Goal: Task Accomplishment & Management: Complete application form

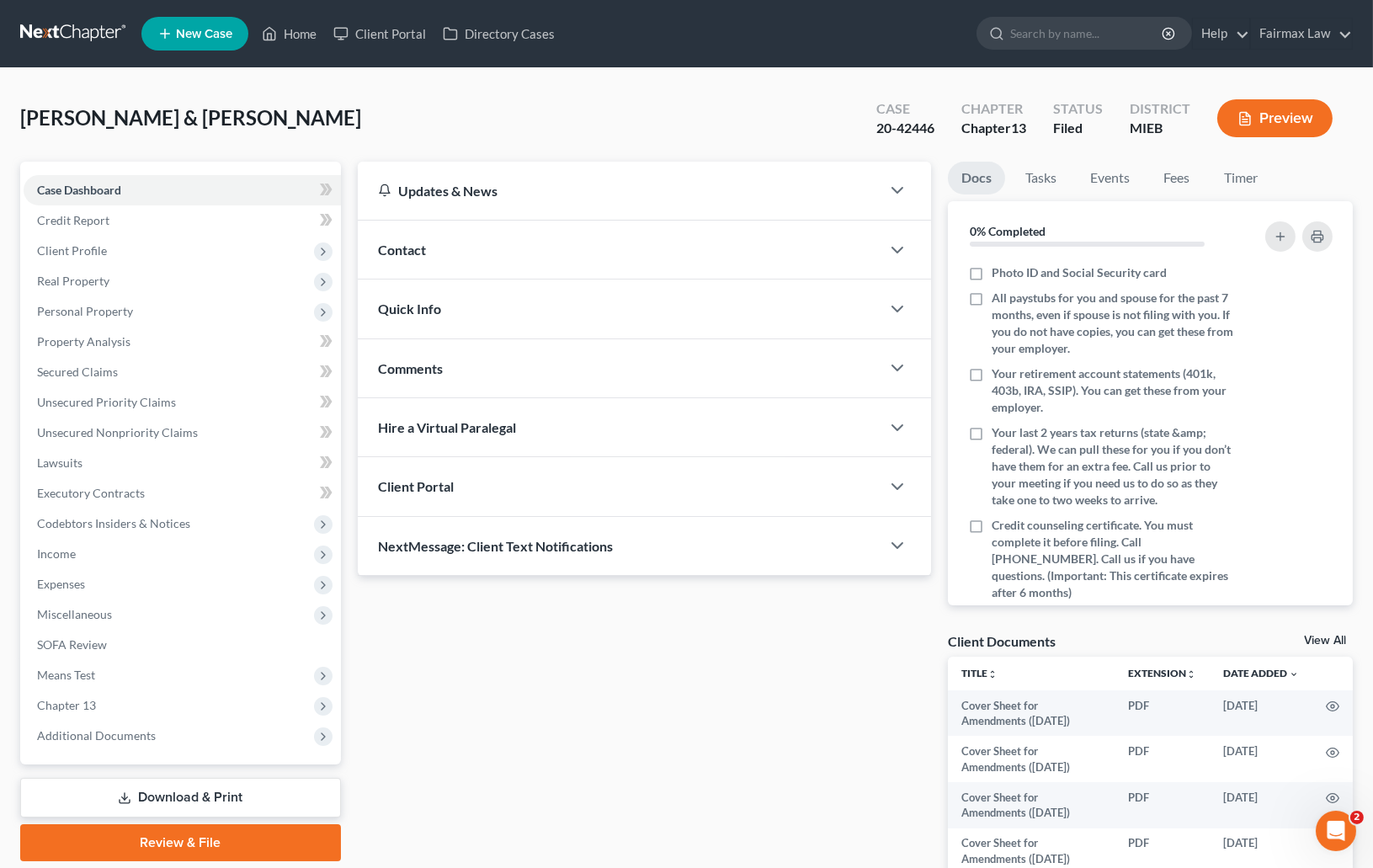
click at [801, 98] on div "Wright, Michael & Mary Upgraded Case 20-42446 Chapter Chapter 13 Status Filed D…" at bounding box center [686, 125] width 1332 height 73
click at [851, 23] on ul "New Case Home Client Portal Directory Cases - No Result - See all results Or Pr…" at bounding box center [746, 33] width 1211 height 44
click at [70, 262] on span "Client Profile" at bounding box center [181, 251] width 317 height 30
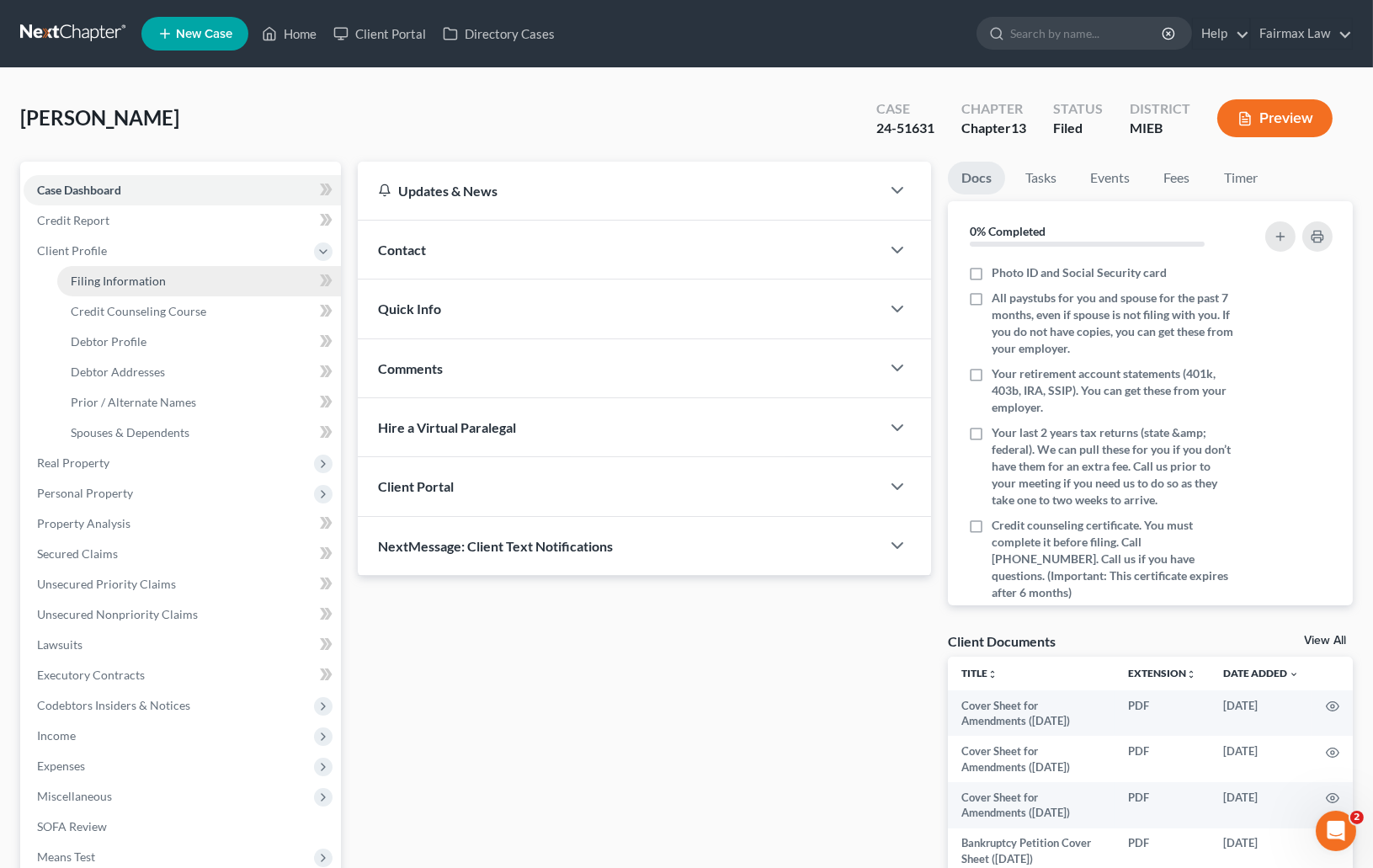
click at [122, 270] on link "Filing Information" at bounding box center [198, 282] width 283 height 30
select select "1"
select select "0"
select select "3"
select select "23"
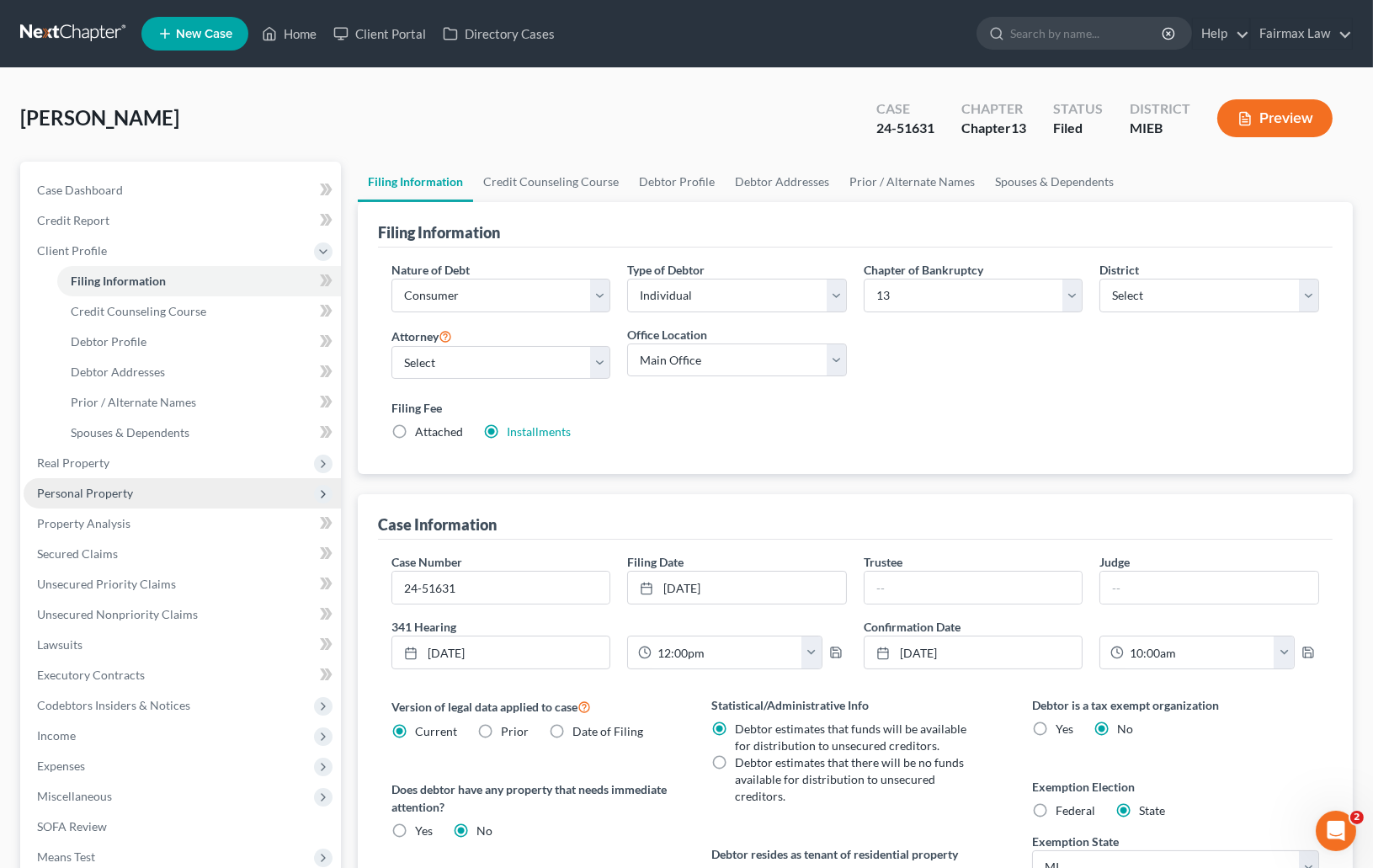
click at [121, 493] on span "Personal Property" at bounding box center [84, 493] width 96 height 14
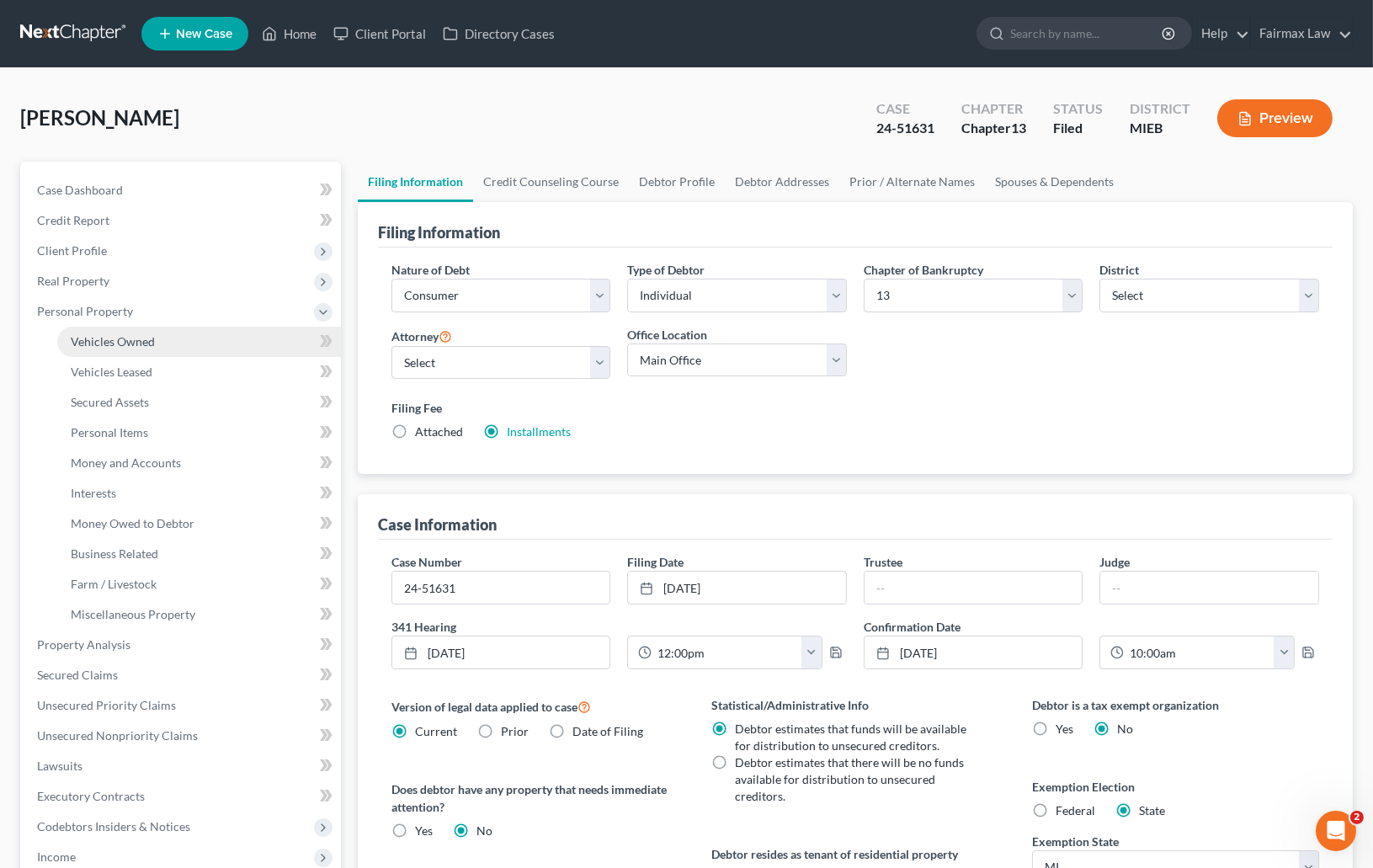
click at [157, 342] on link "Vehicles Owned" at bounding box center [198, 341] width 283 height 30
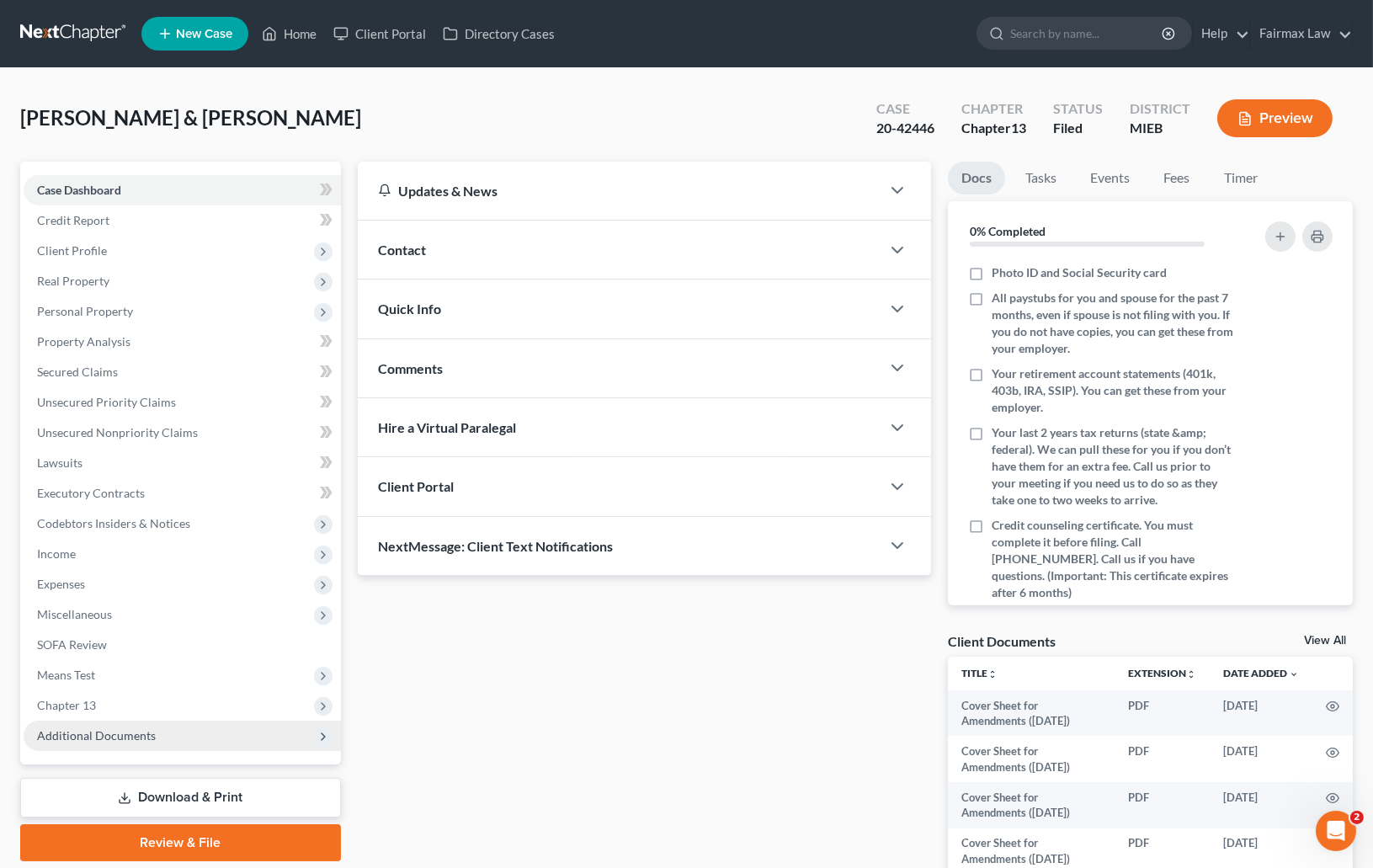
click at [61, 742] on span "Additional Documents" at bounding box center [181, 736] width 317 height 30
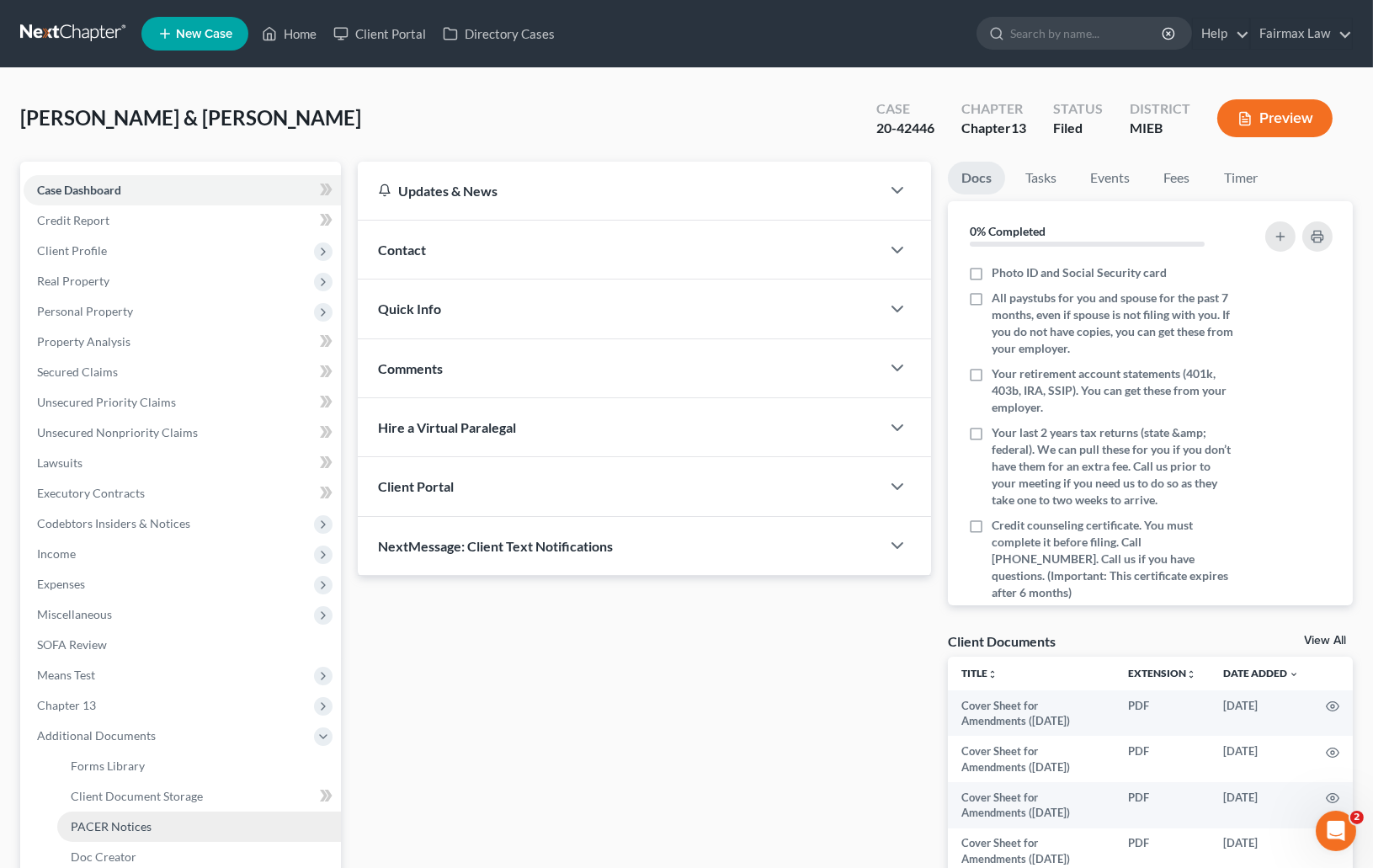
click at [111, 826] on span "PACER Notices" at bounding box center [111, 826] width 80 height 14
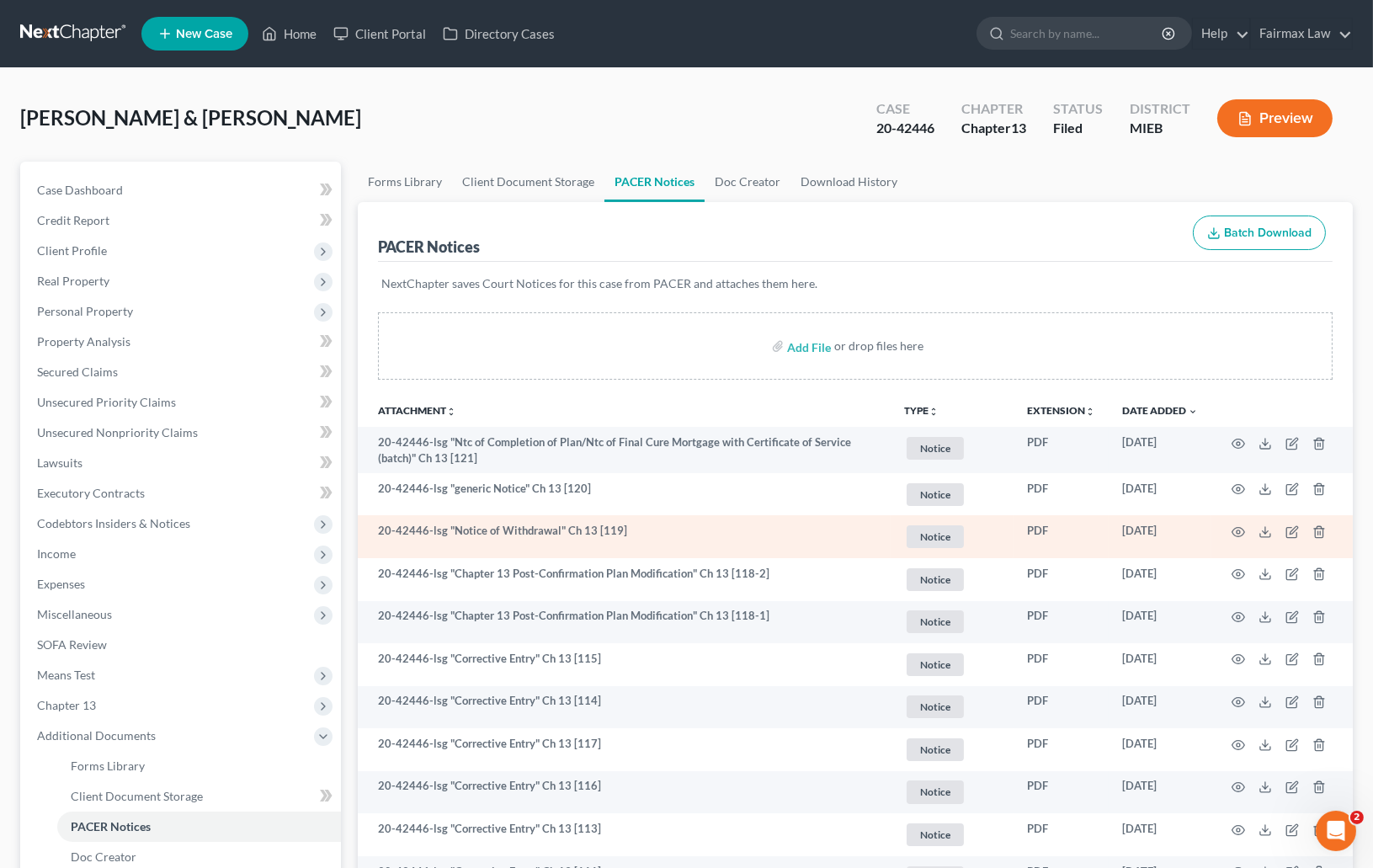
click at [611, 533] on td "20-42446-lsg "Notice of Withdrawal" Ch 13 [119]" at bounding box center [624, 536] width 533 height 43
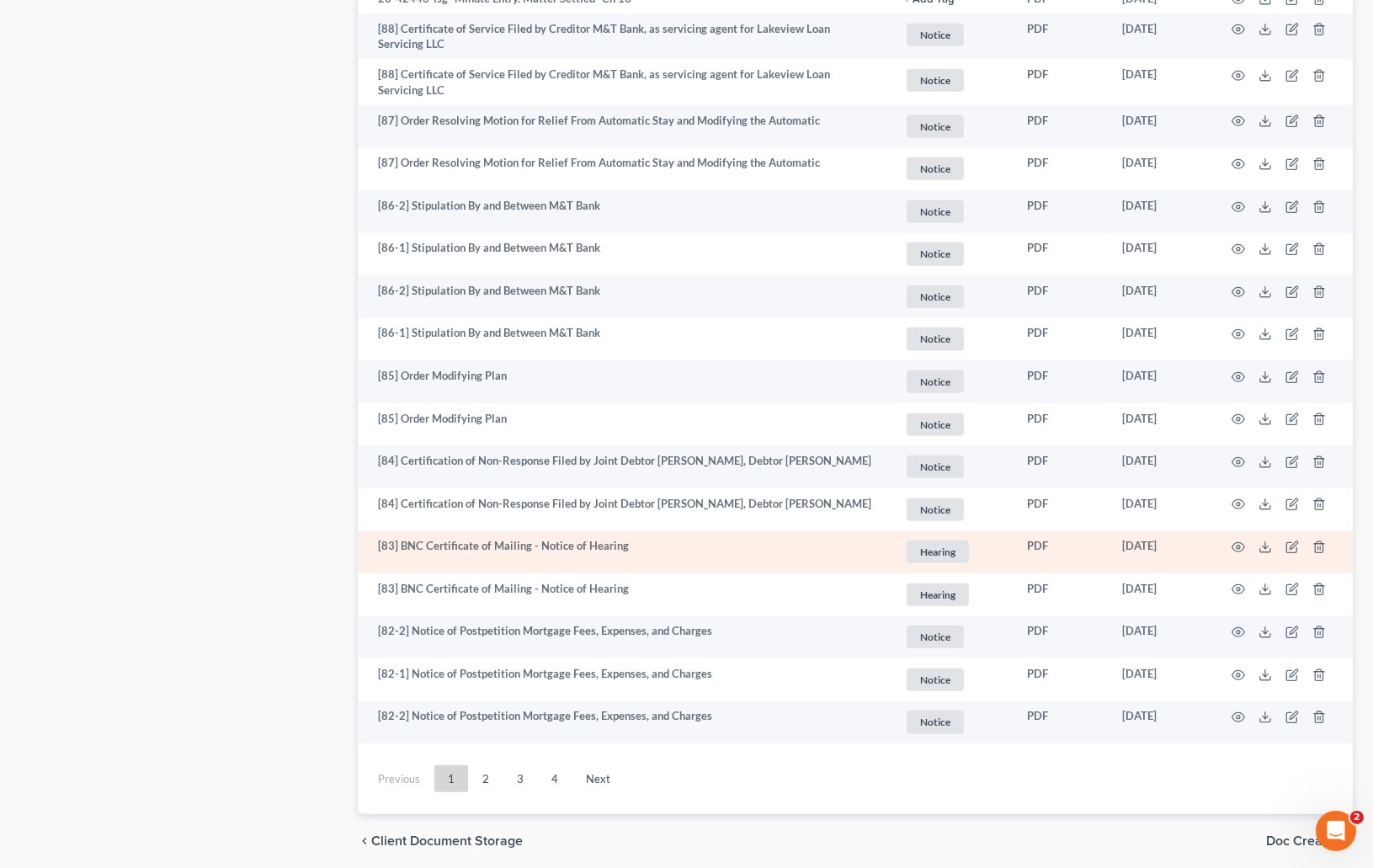
scroll to position [2959, 0]
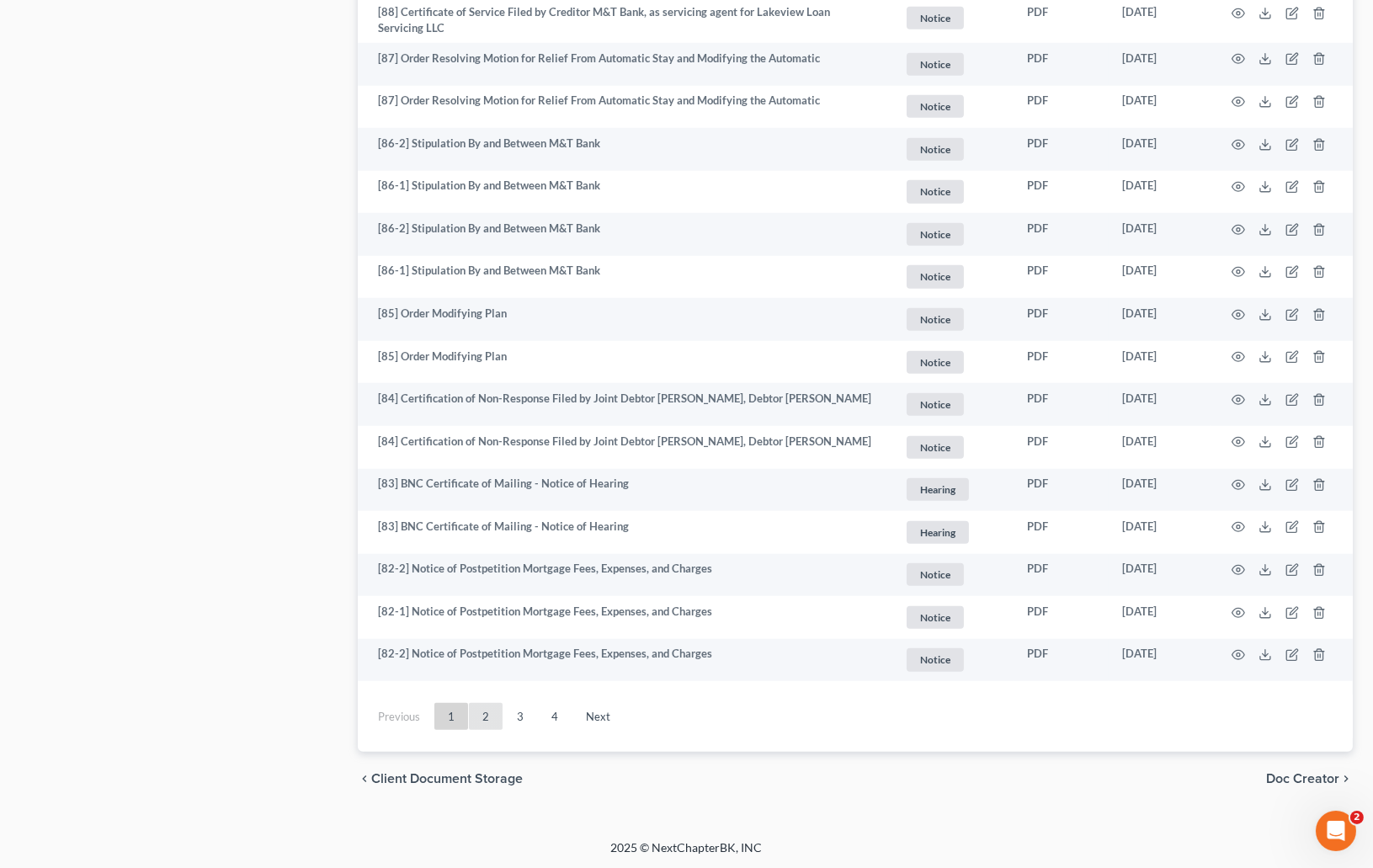
click at [480, 709] on link "2" at bounding box center [485, 716] width 34 height 27
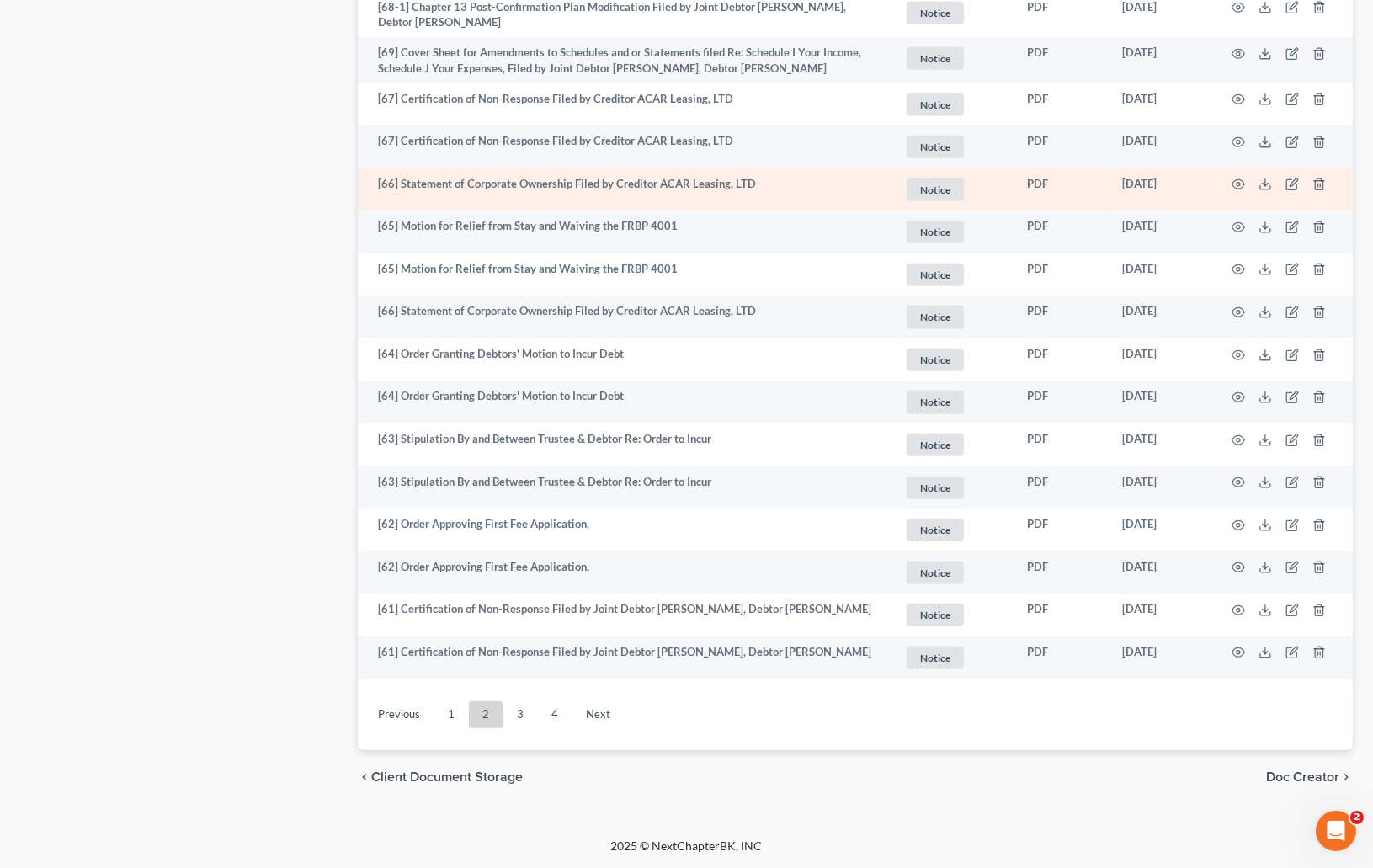
scroll to position [2825, 0]
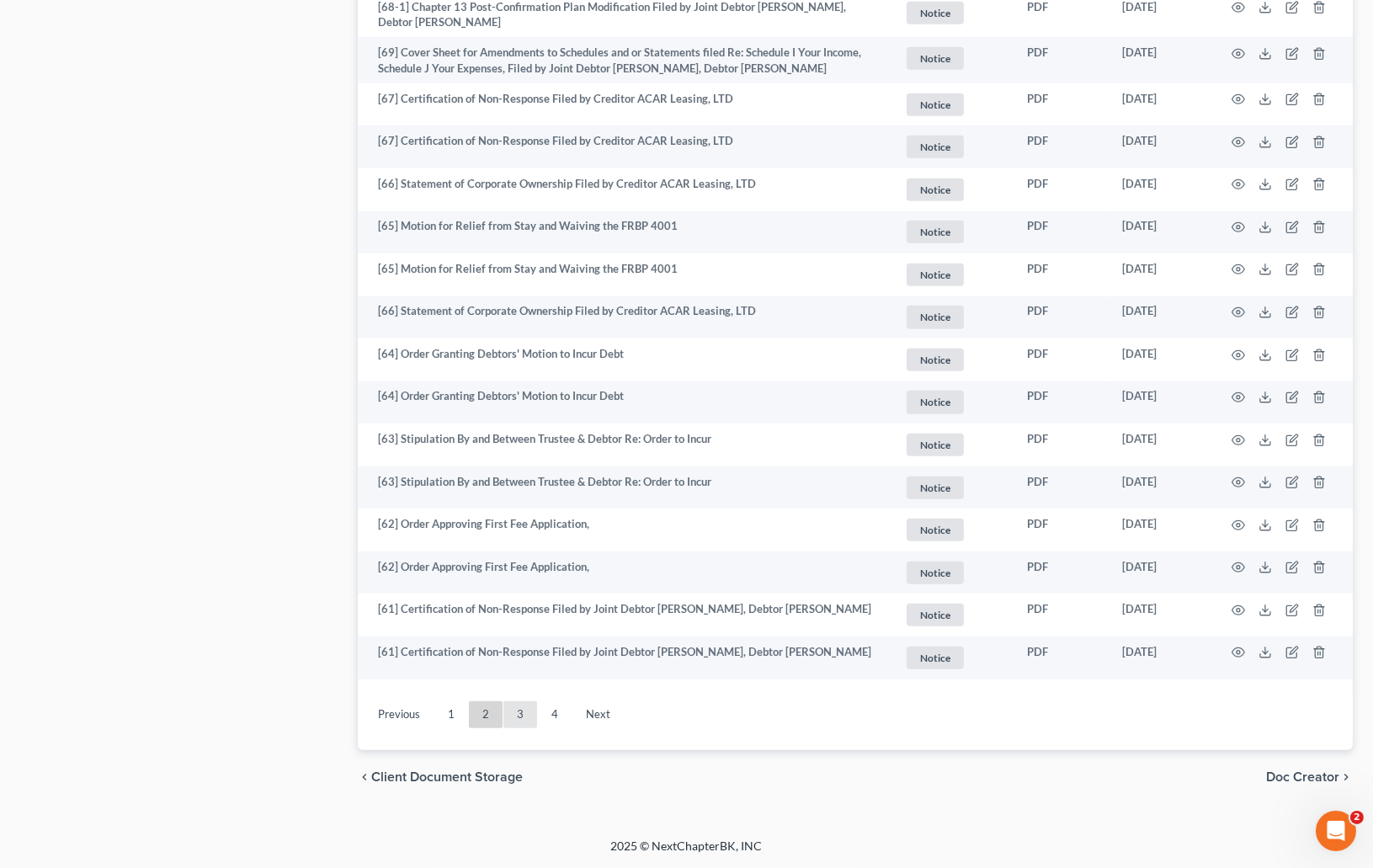
click at [519, 706] on link "3" at bounding box center [520, 714] width 34 height 27
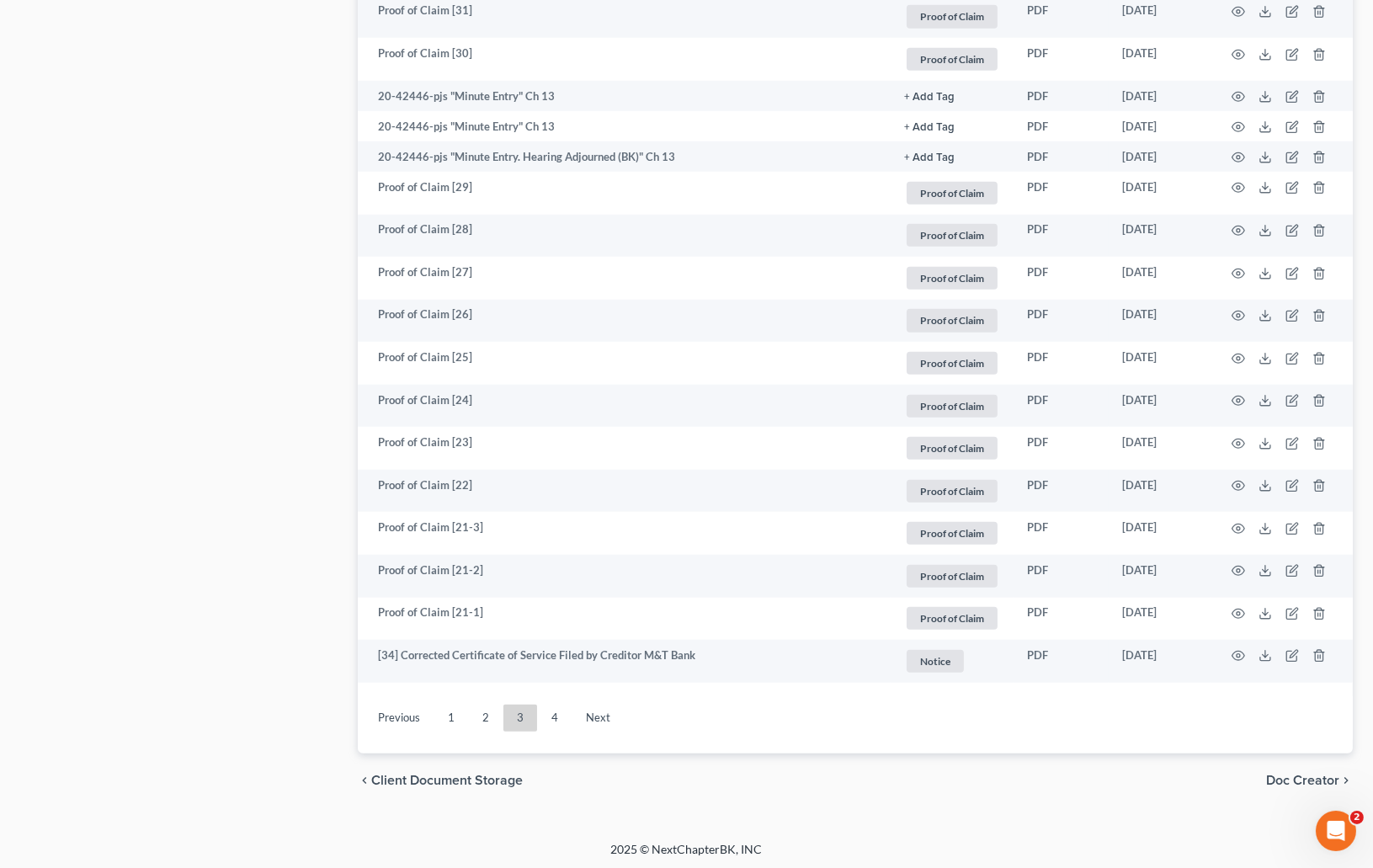
scroll to position [2968, 0]
click at [559, 725] on link "4" at bounding box center [555, 715] width 34 height 27
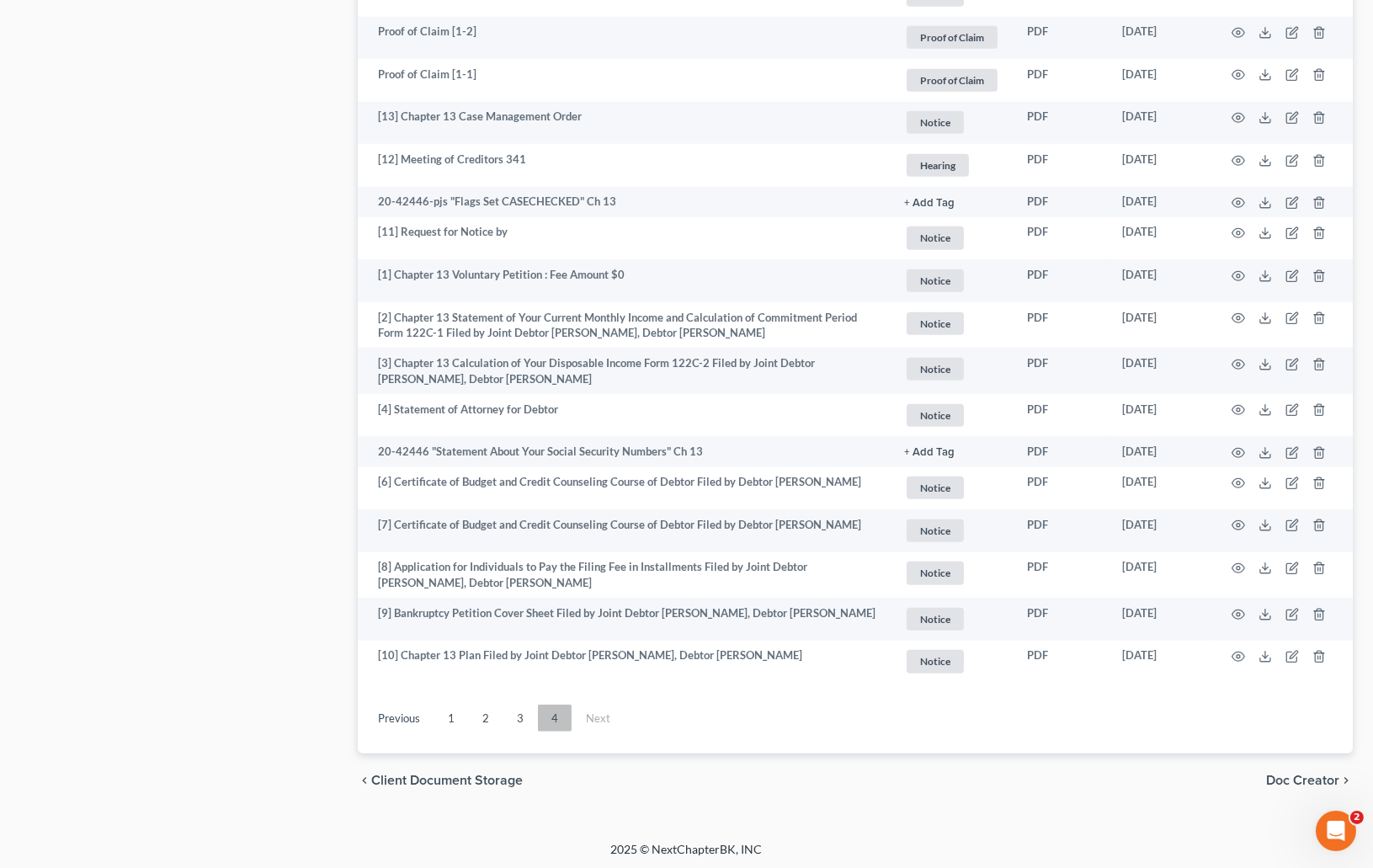
scroll to position [1029, 0]
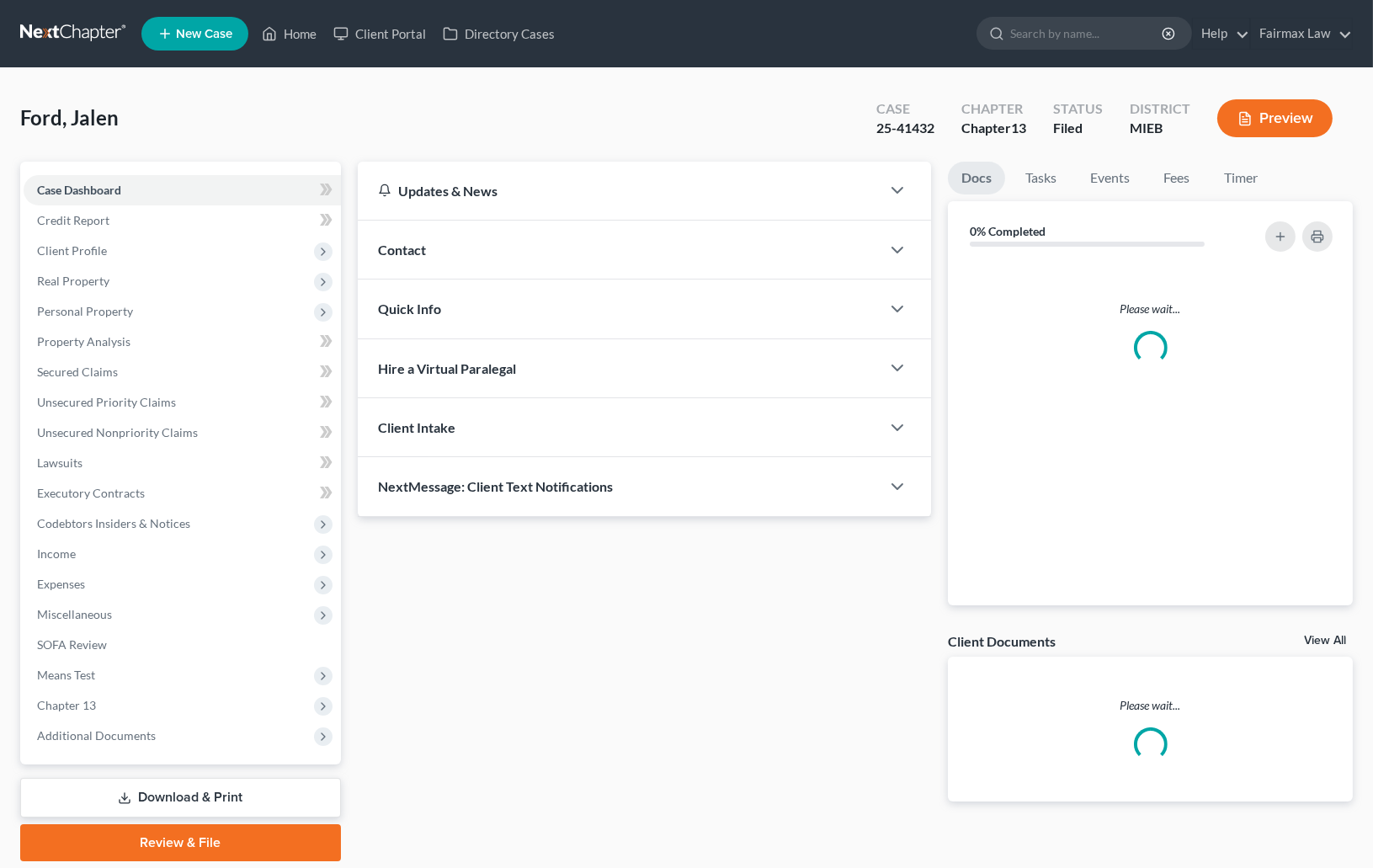
click at [90, 122] on span "Ford, Jalen" at bounding box center [70, 117] width 98 height 24
copy div "Ford, Jalen Upgraded"
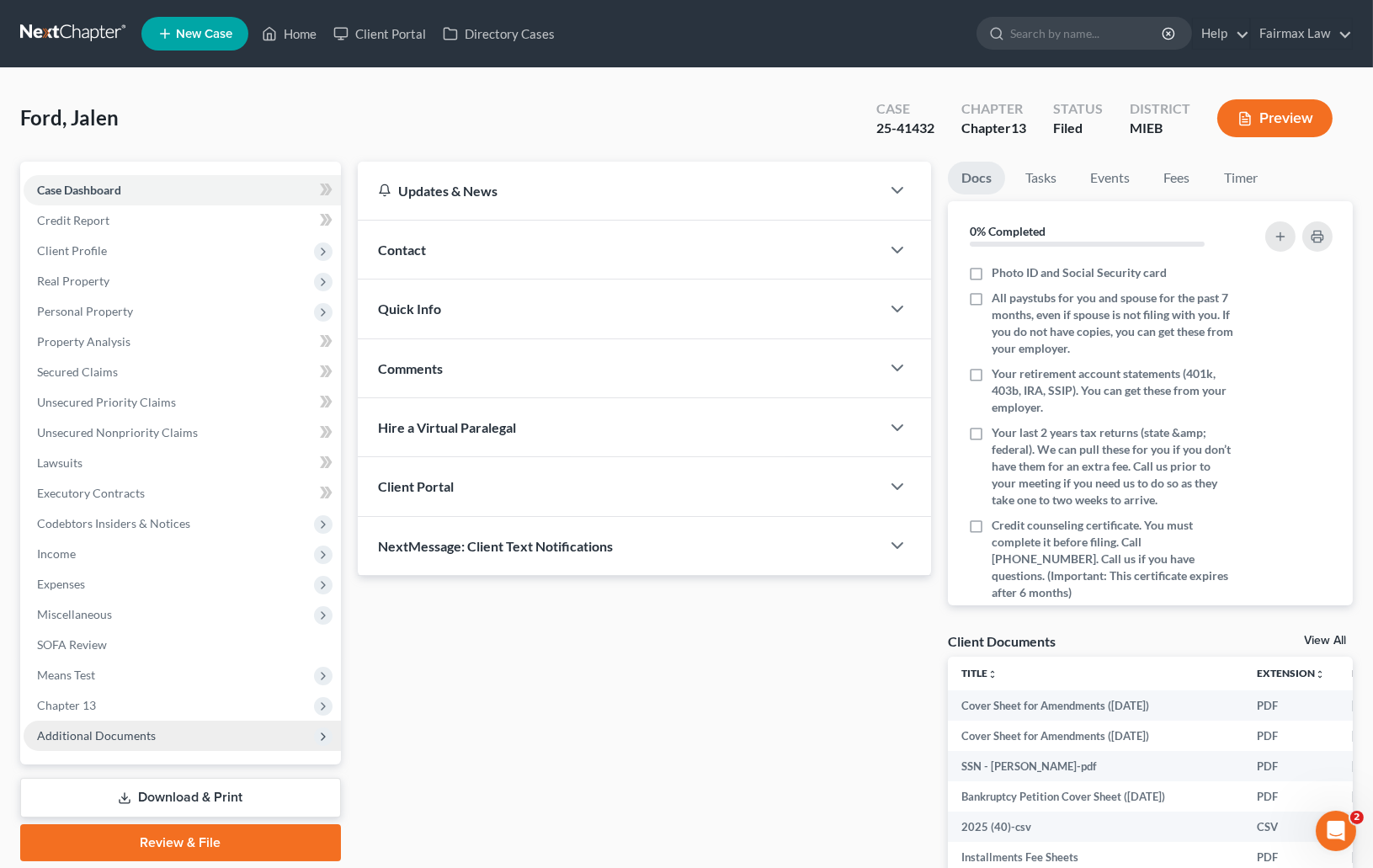
click at [125, 728] on span "Additional Documents" at bounding box center [96, 735] width 119 height 14
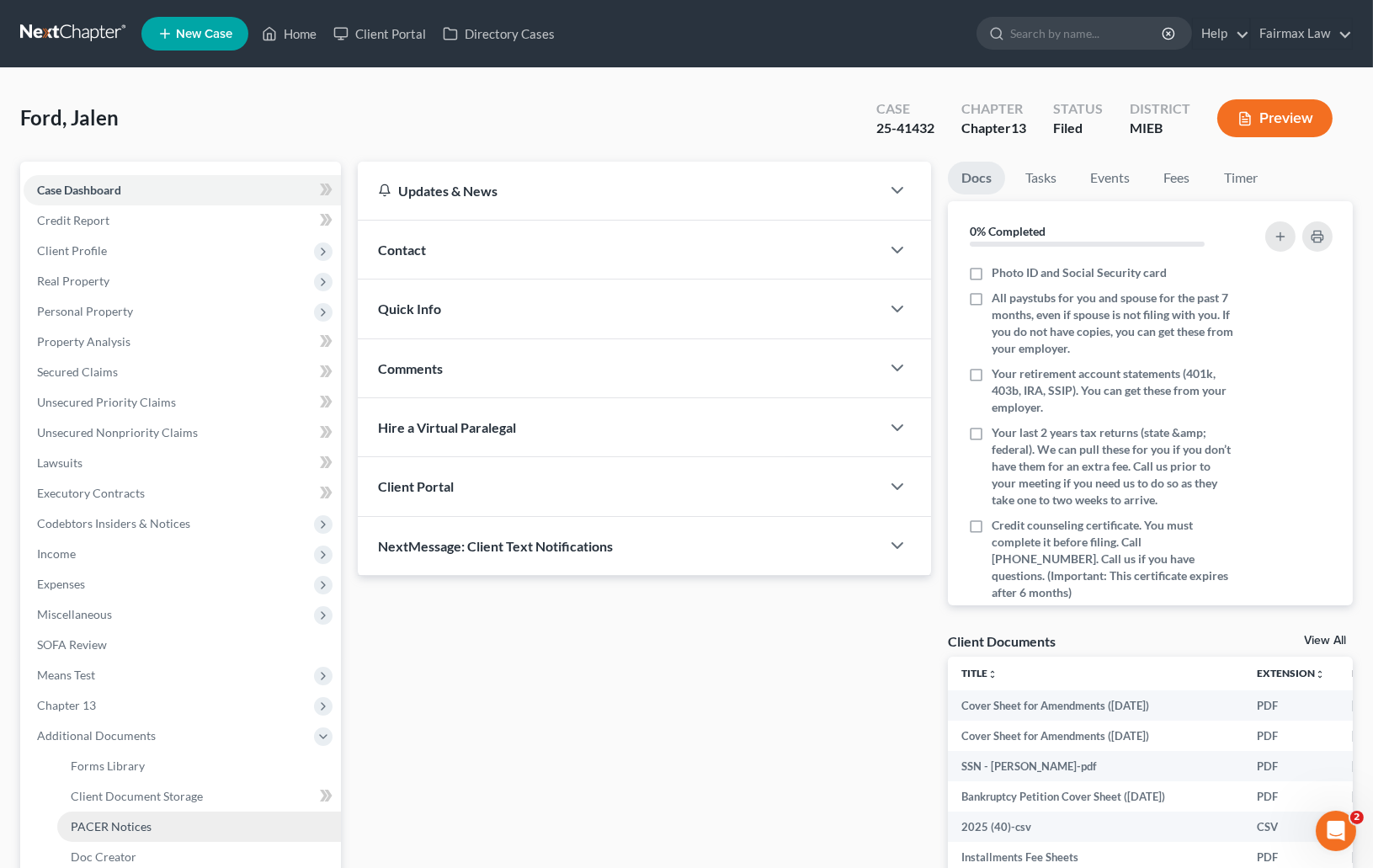
click at [109, 819] on span "PACER Notices" at bounding box center [111, 826] width 80 height 14
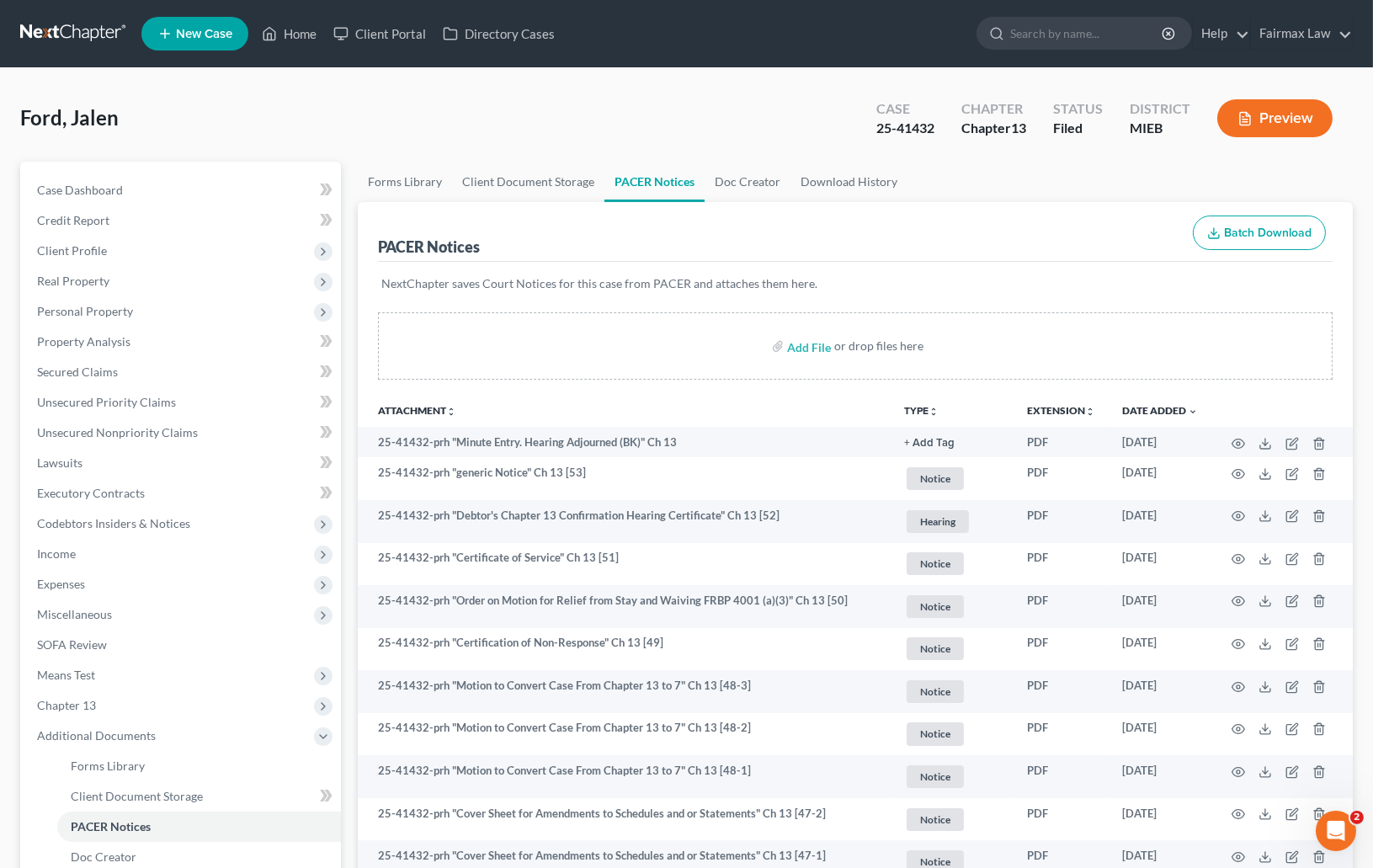
click at [892, 138] on div "Case 25-41432" at bounding box center [905, 120] width 85 height 50
click at [893, 132] on div "25-41432" at bounding box center [905, 129] width 58 height 20
copy div "25-41432"
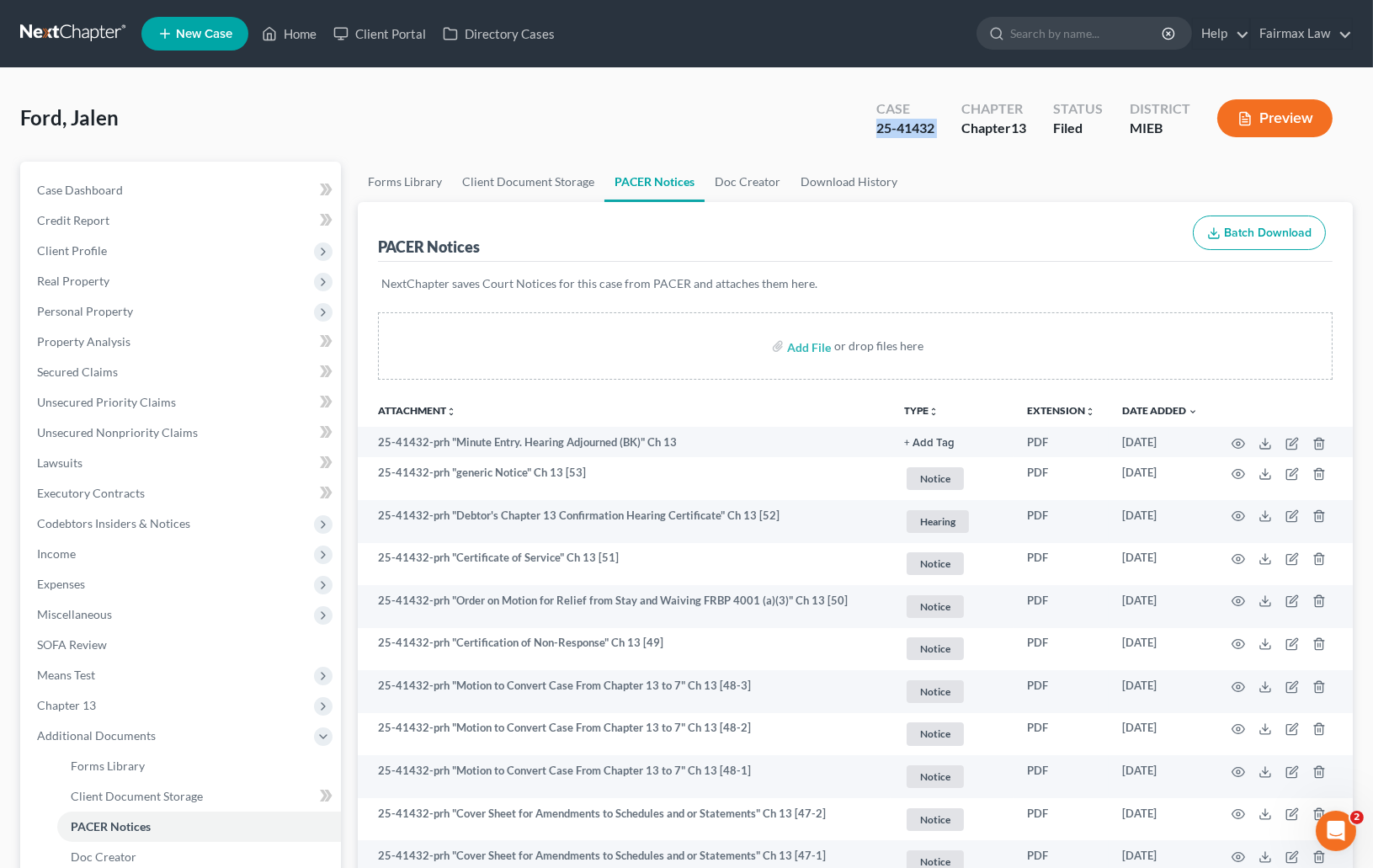
copy div "25-41432"
